Goal: Task Accomplishment & Management: Use online tool/utility

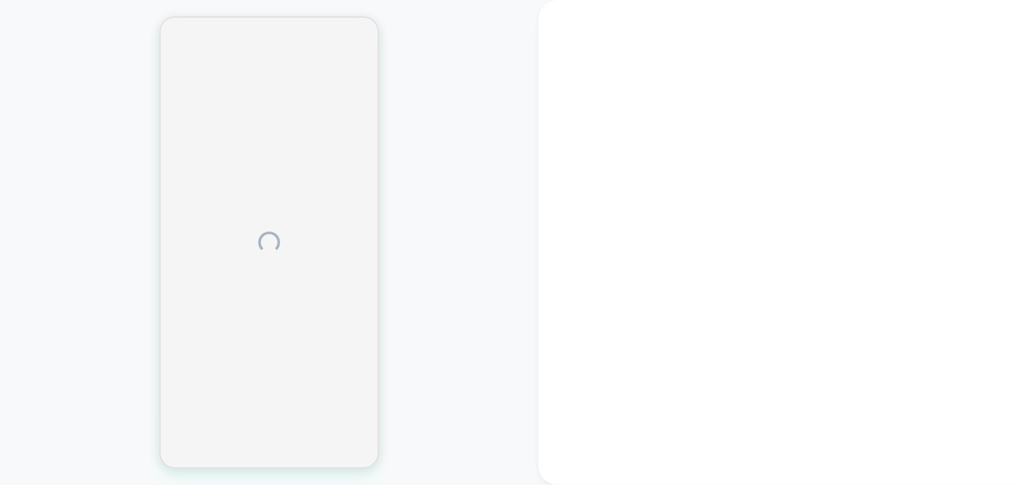
drag, startPoint x: 0, startPoint y: 0, endPoint x: 508, endPoint y: 132, distance: 524.6
click at [508, 132] on div at bounding box center [269, 242] width 538 height 463
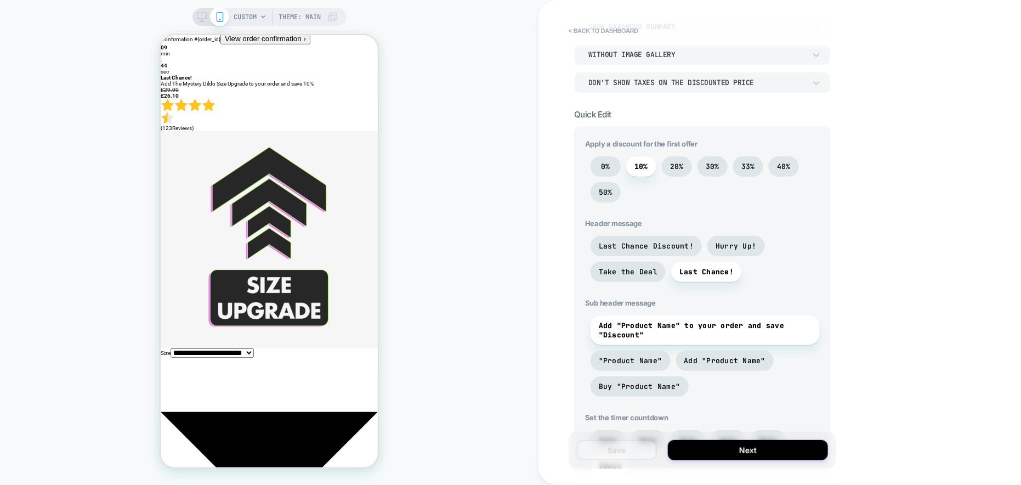
scroll to position [164, 0]
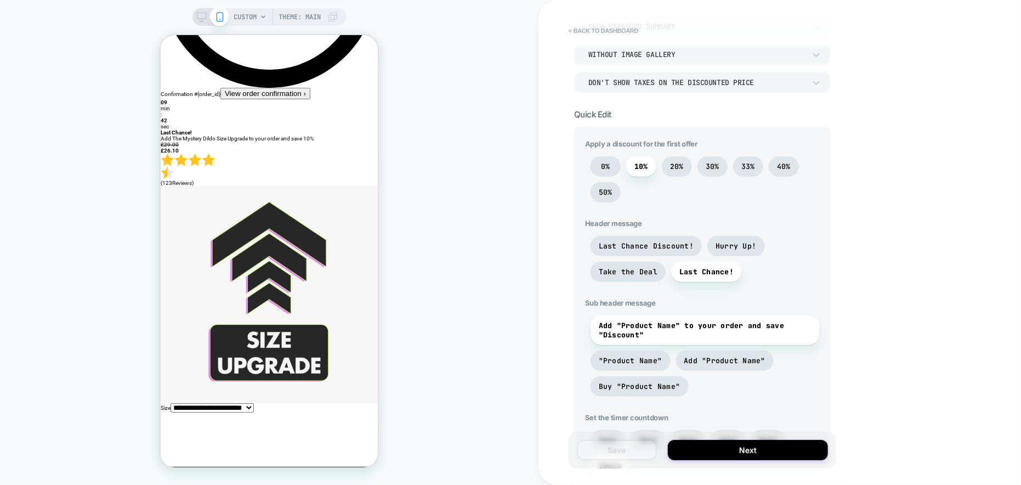
click at [253, 402] on select "**********" at bounding box center [211, 406] width 83 height 9
drag, startPoint x: 321, startPoint y: 291, endPoint x: 330, endPoint y: 298, distance: 11.7
click at [253, 402] on select "**********" at bounding box center [211, 406] width 83 height 9
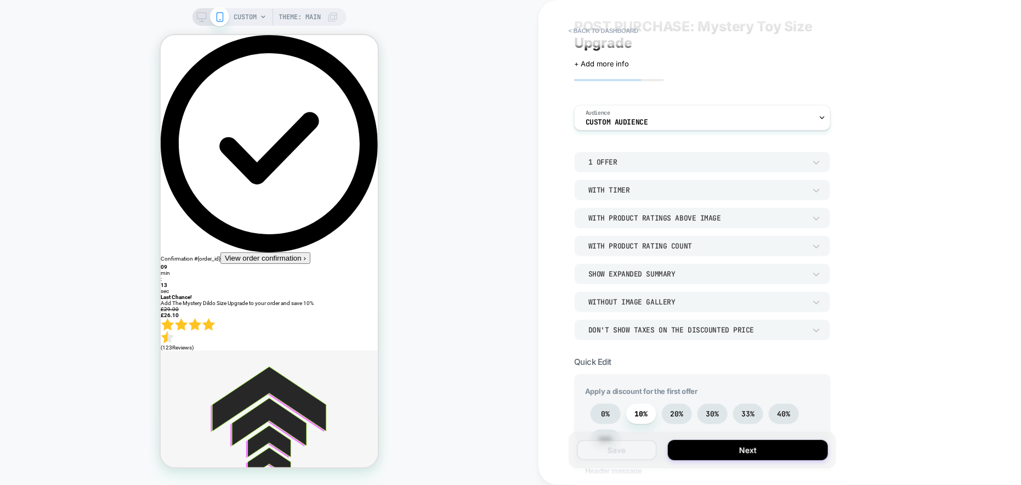
scroll to position [0, 0]
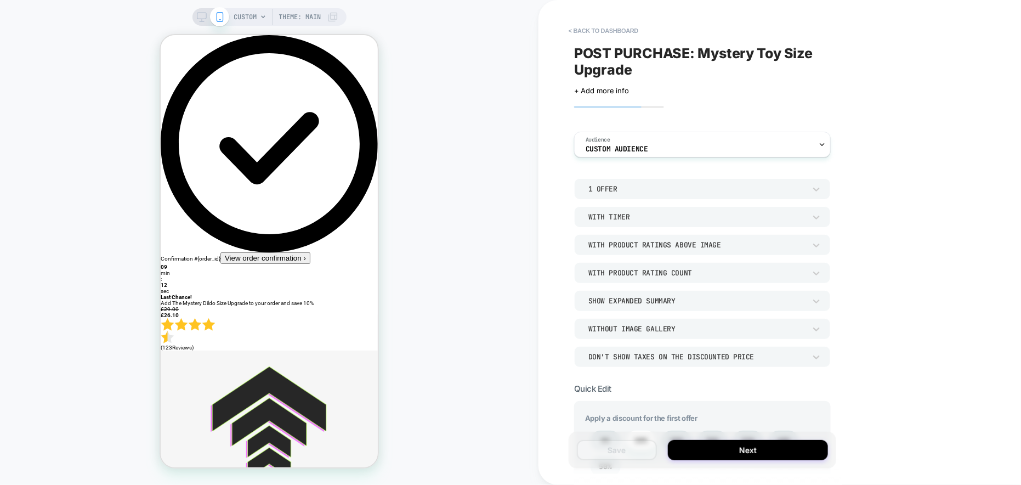
click at [247, 16] on span "CUSTOM" at bounding box center [245, 17] width 23 height 18
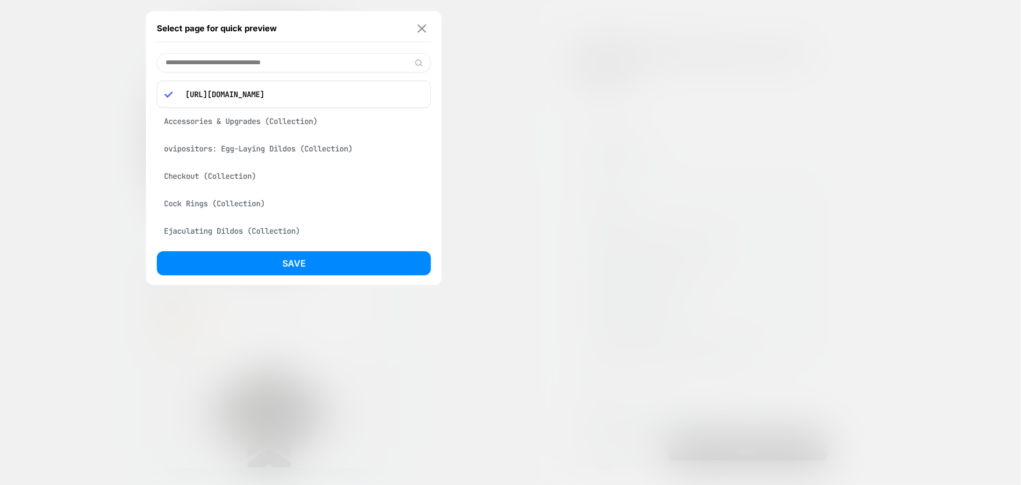
click at [424, 27] on img at bounding box center [422, 28] width 9 height 8
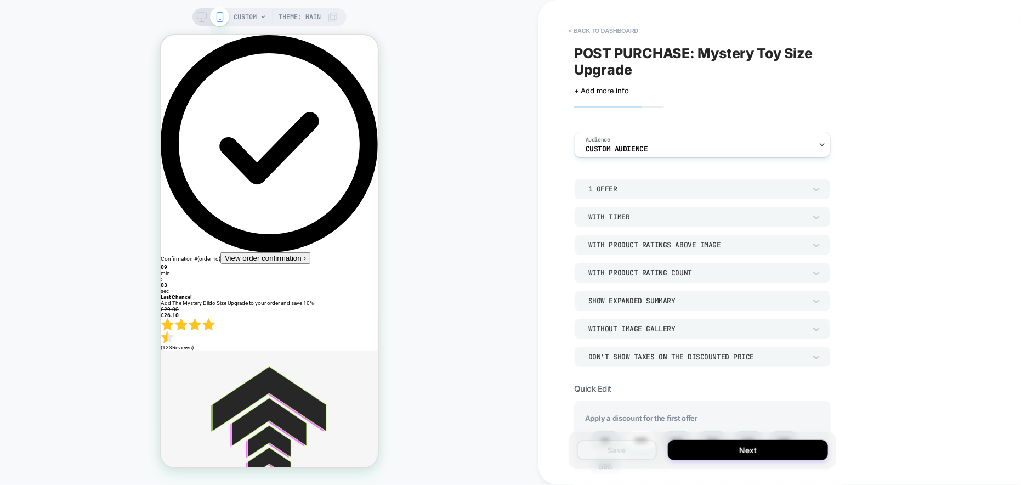
click at [317, 13] on span "Theme: MAIN" at bounding box center [300, 17] width 42 height 18
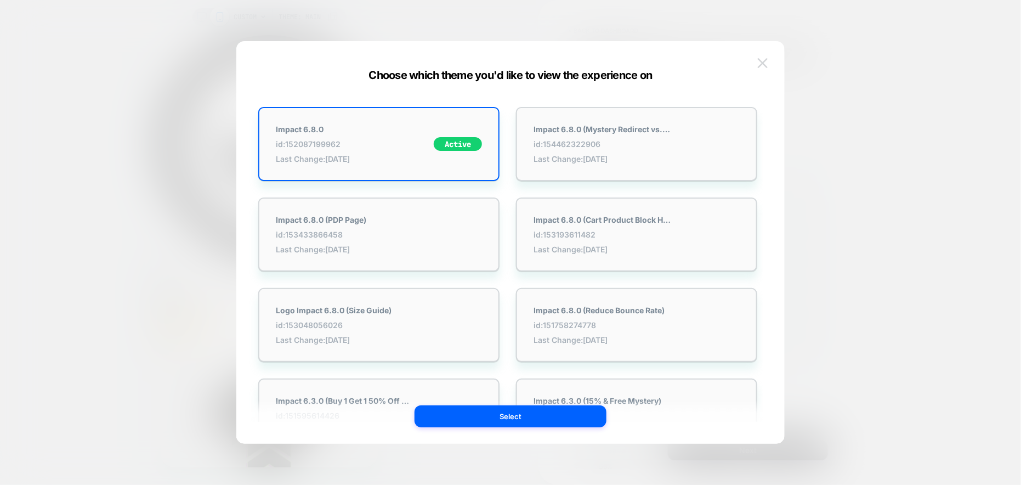
click at [754, 56] on button at bounding box center [762, 63] width 16 height 16
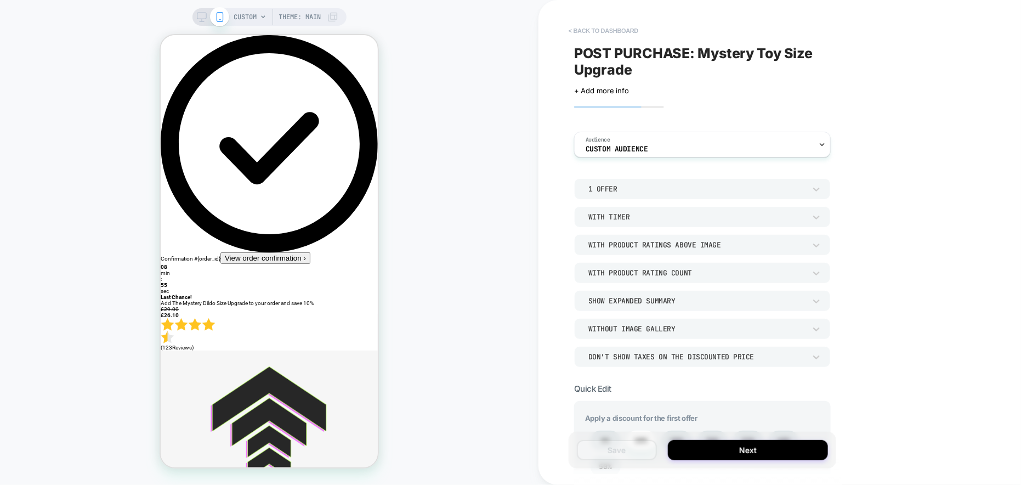
click at [597, 27] on button "< back to dashboard" at bounding box center [603, 31] width 81 height 18
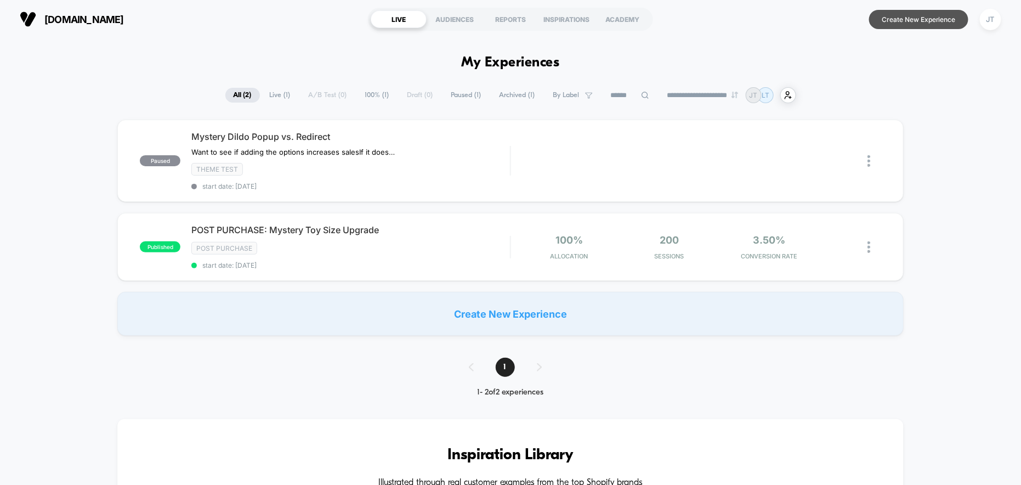
click at [893, 18] on button "Create New Experience" at bounding box center [918, 19] width 99 height 19
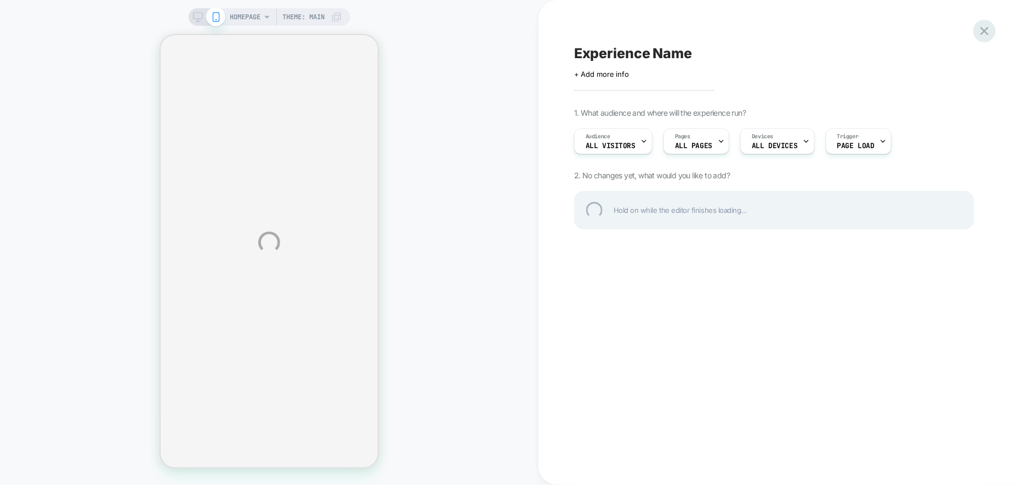
click at [982, 31] on div at bounding box center [984, 31] width 22 height 22
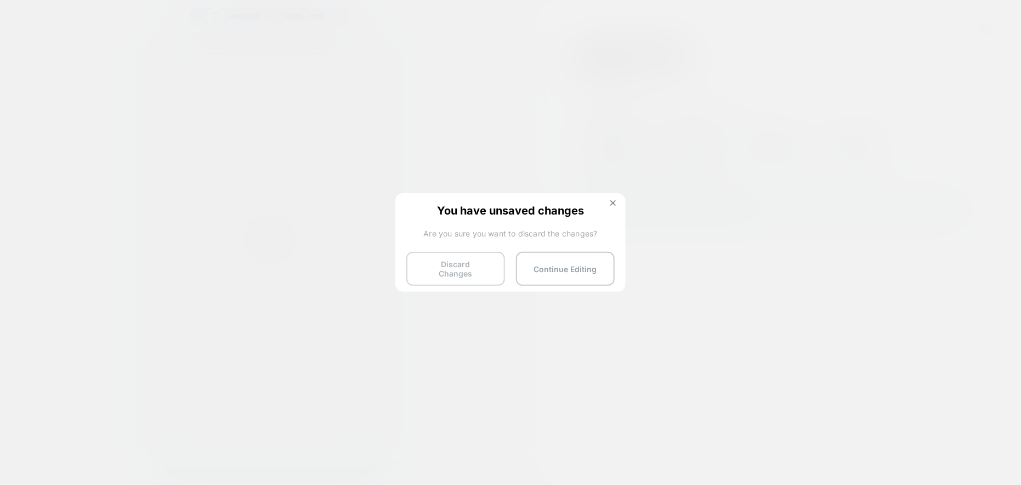
click at [484, 274] on button "Discard Changes" at bounding box center [455, 269] width 99 height 34
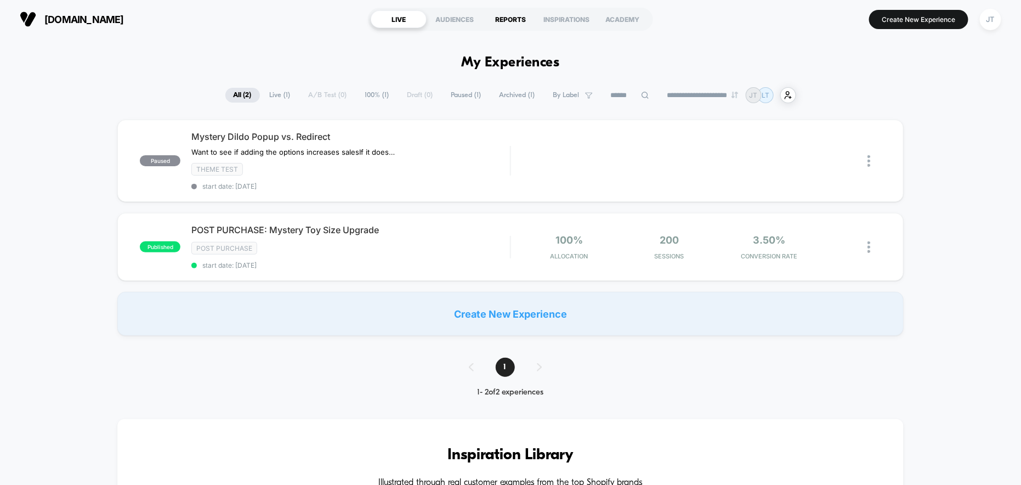
click at [510, 21] on div "REPORTS" at bounding box center [510, 19] width 56 height 18
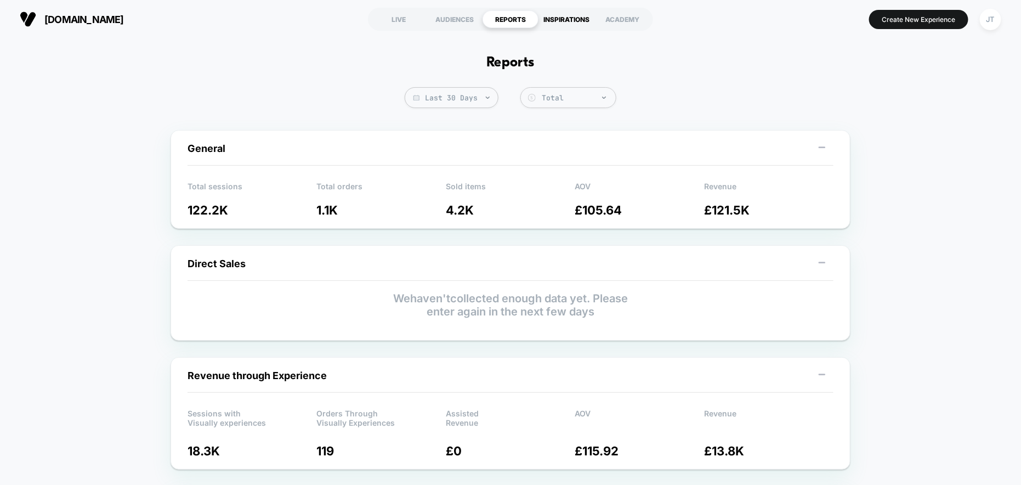
click at [557, 20] on div "INSPIRATIONS" at bounding box center [566, 19] width 56 height 18
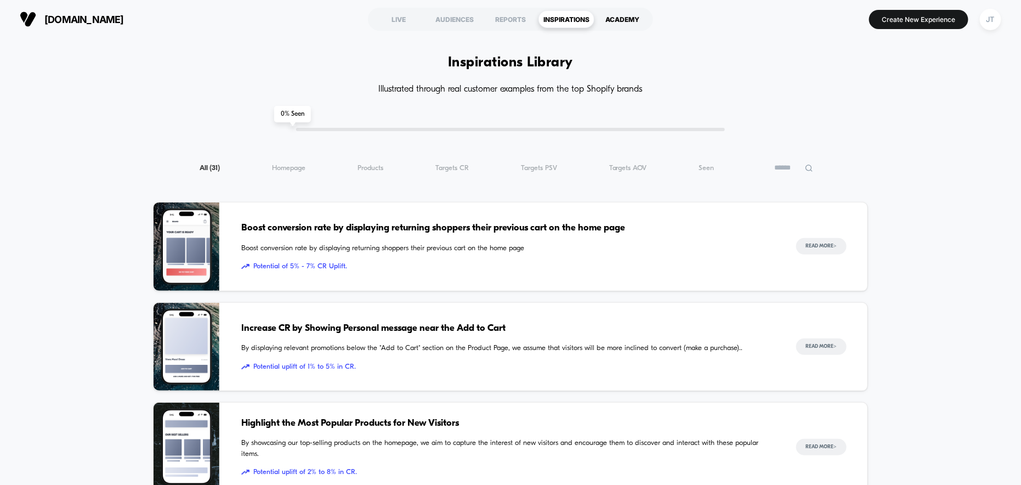
click at [626, 24] on div "ACADEMY" at bounding box center [622, 19] width 56 height 18
